Goal: Navigation & Orientation: Understand site structure

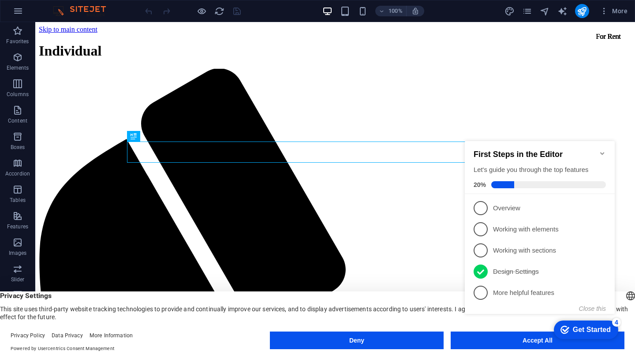
click at [603, 152] on icon "Minimize checklist" at bounding box center [602, 153] width 4 height 3
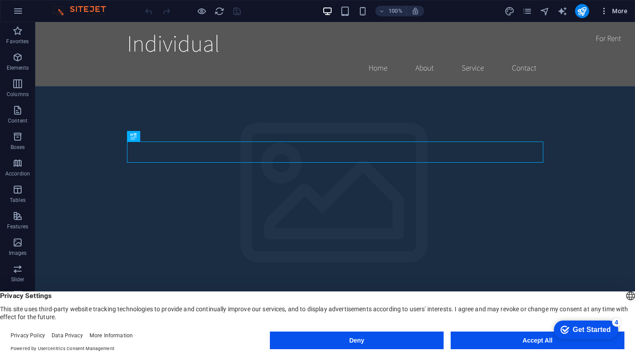
click at [625, 12] on span "More" at bounding box center [614, 11] width 28 height 9
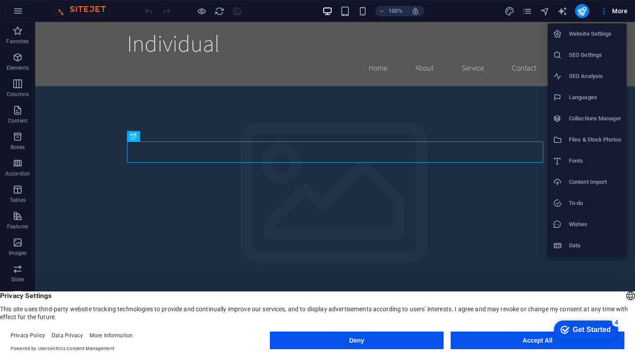
click at [598, 37] on h6 "Website Settings" at bounding box center [595, 34] width 52 height 11
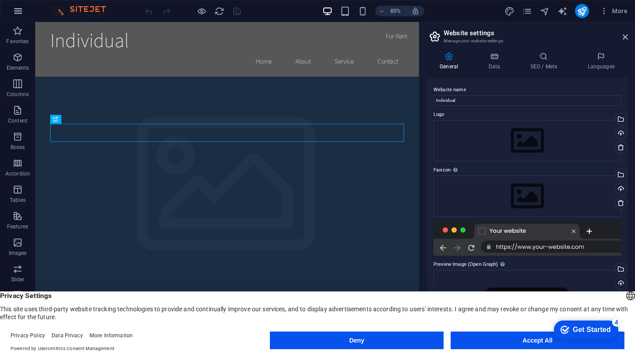
click at [18, 8] on icon "button" at bounding box center [18, 11] width 11 height 11
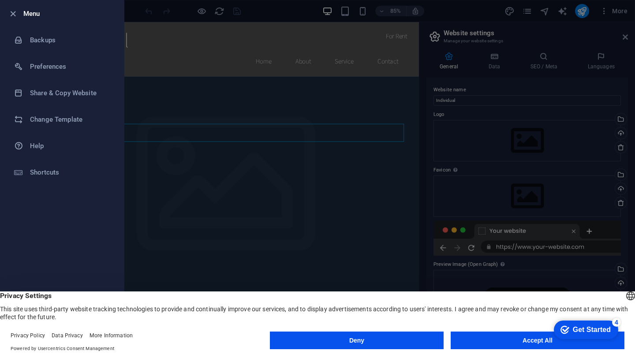
click at [282, 9] on div at bounding box center [317, 179] width 635 height 358
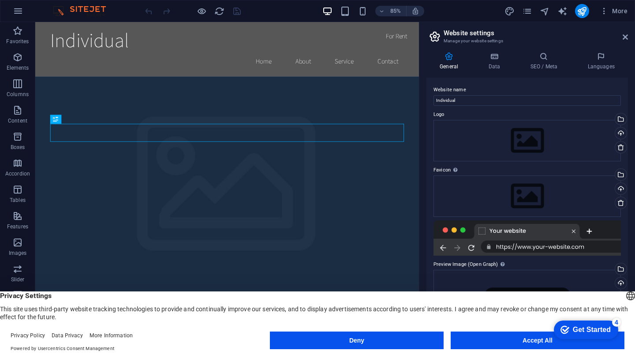
click at [506, 5] on div "More" at bounding box center [568, 11] width 127 height 14
click at [544, 9] on icon "navigator" at bounding box center [545, 11] width 10 height 10
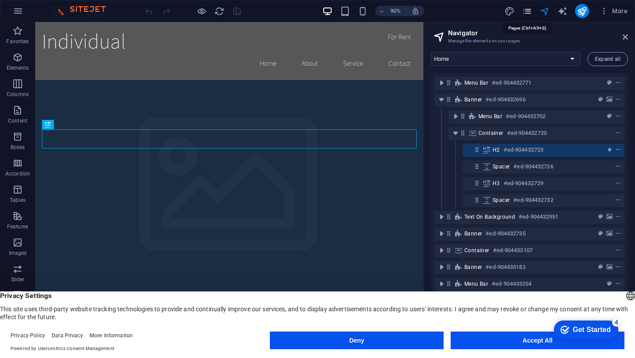
click at [530, 11] on icon "pages" at bounding box center [527, 11] width 10 height 10
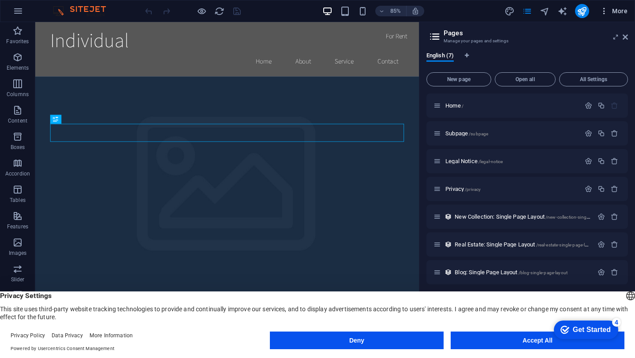
click at [623, 8] on span "More" at bounding box center [614, 11] width 28 height 9
